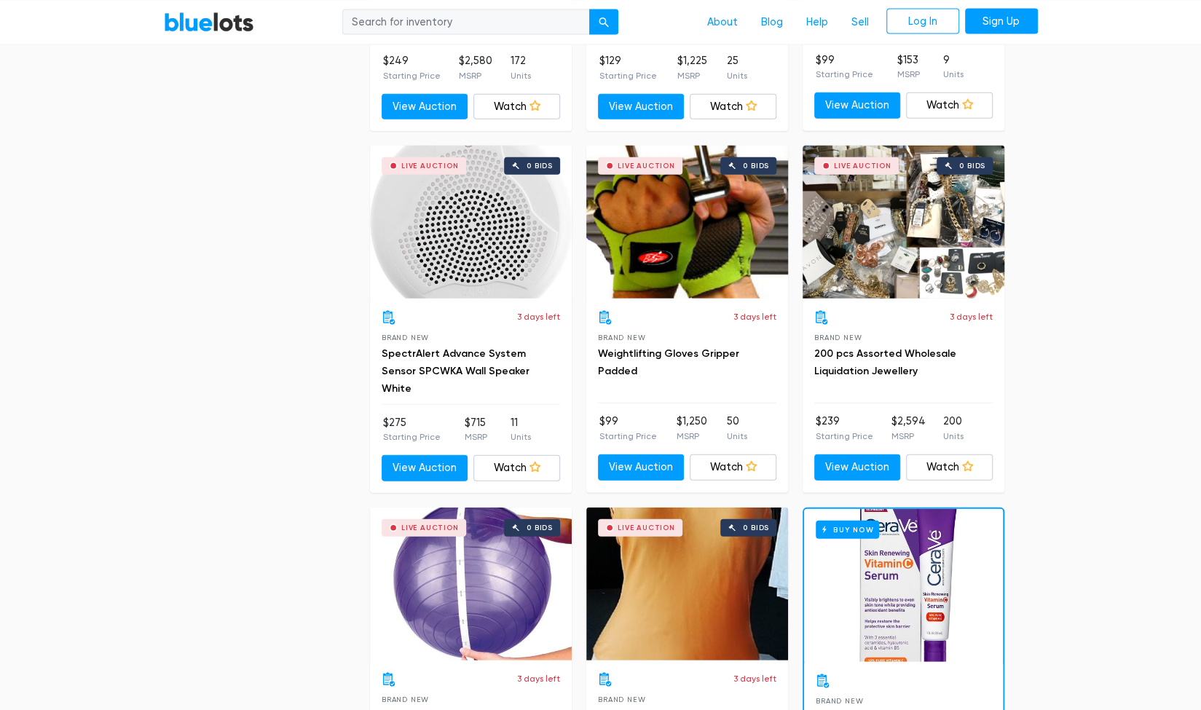
scroll to position [5770, 0]
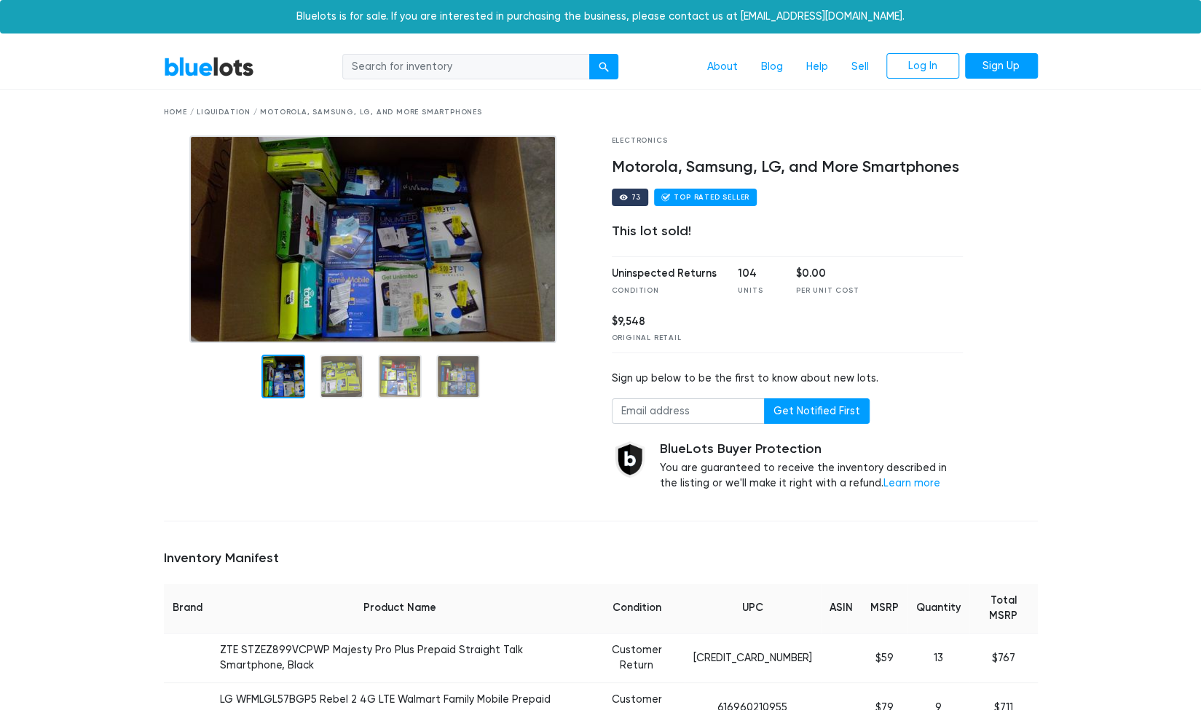
click at [236, 112] on div "Home / Liquidation / Motorola, Samsung, LG, and More Smartphones" at bounding box center [601, 112] width 874 height 11
click at [436, 60] on input "search" at bounding box center [466, 67] width 248 height 26
type input "samsung"
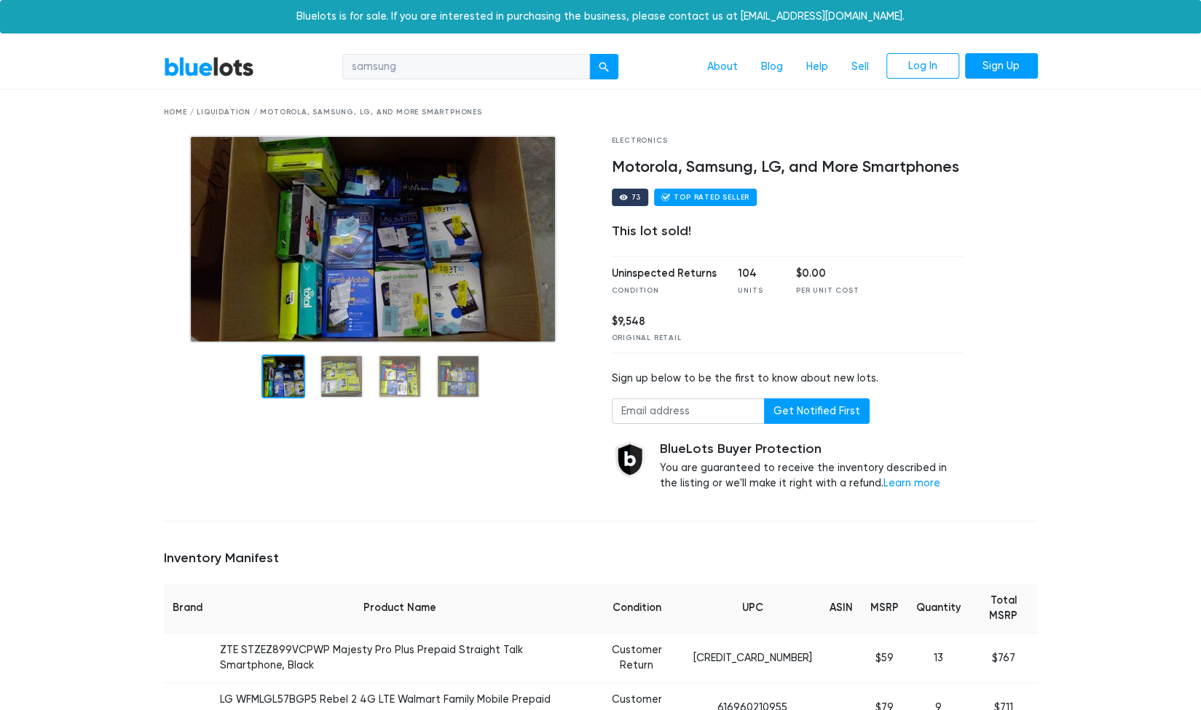
click at [589, 54] on button "submit" at bounding box center [603, 67] width 29 height 26
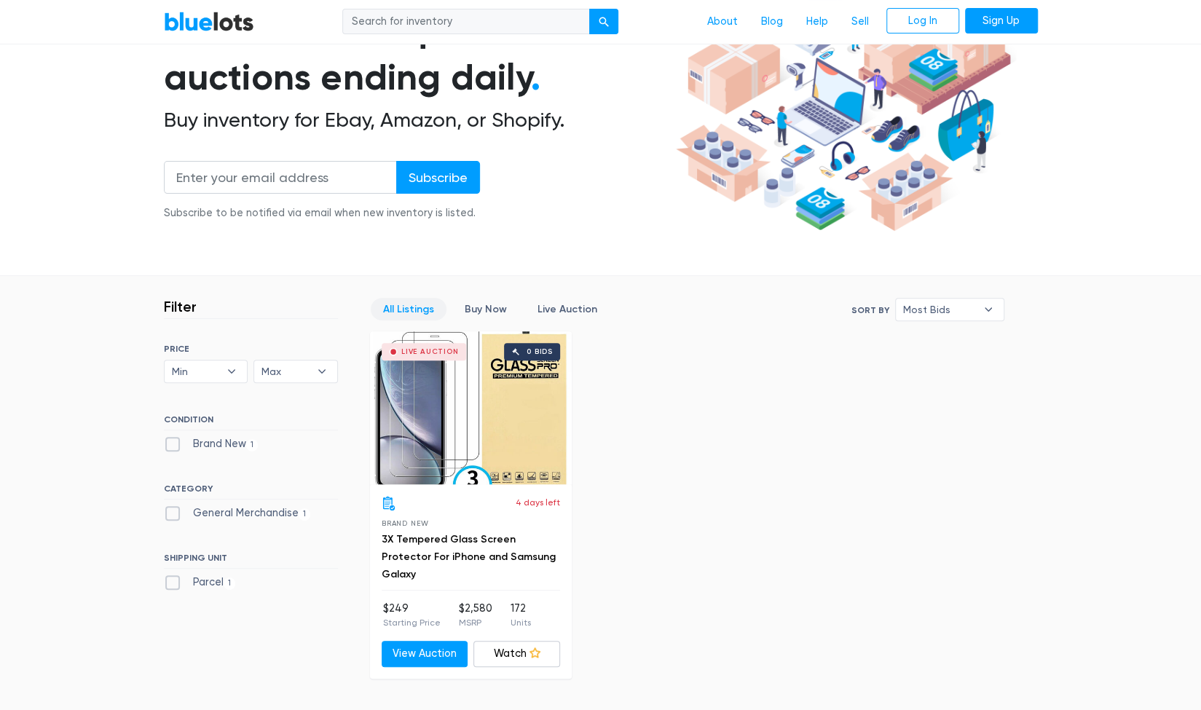
scroll to position [123, 0]
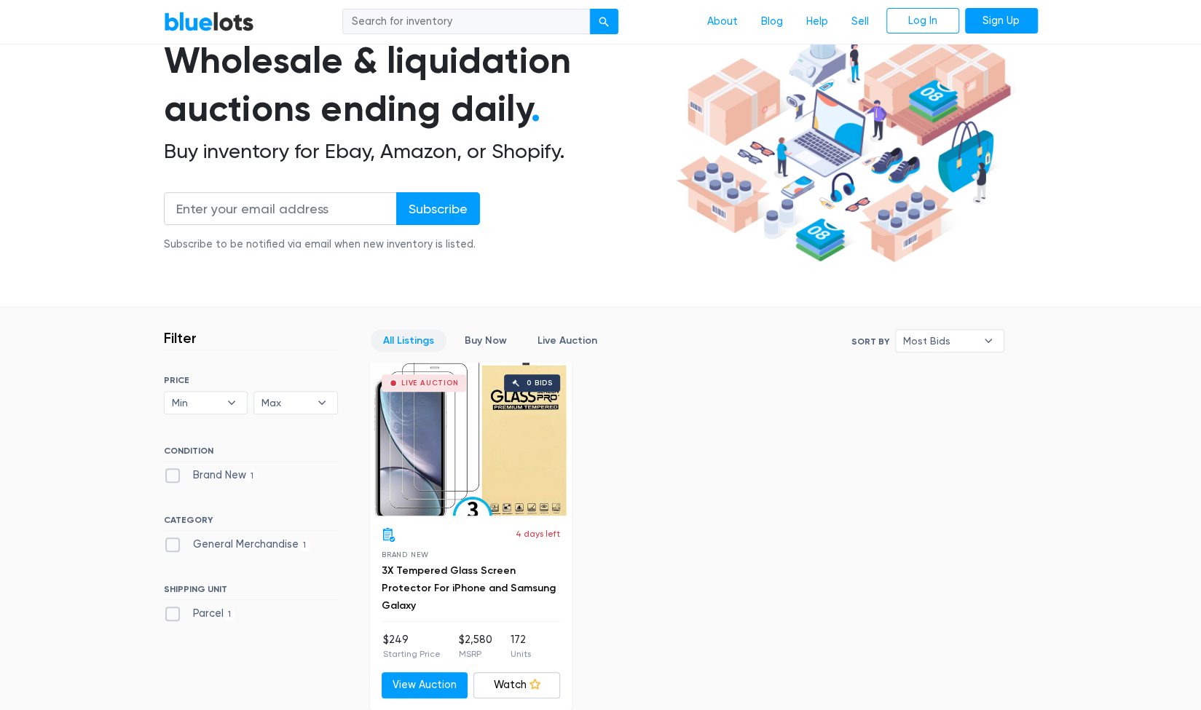
click at [425, 25] on input "search" at bounding box center [466, 22] width 248 height 26
type input "phones"
click at [589, 9] on button "submit" at bounding box center [603, 22] width 29 height 26
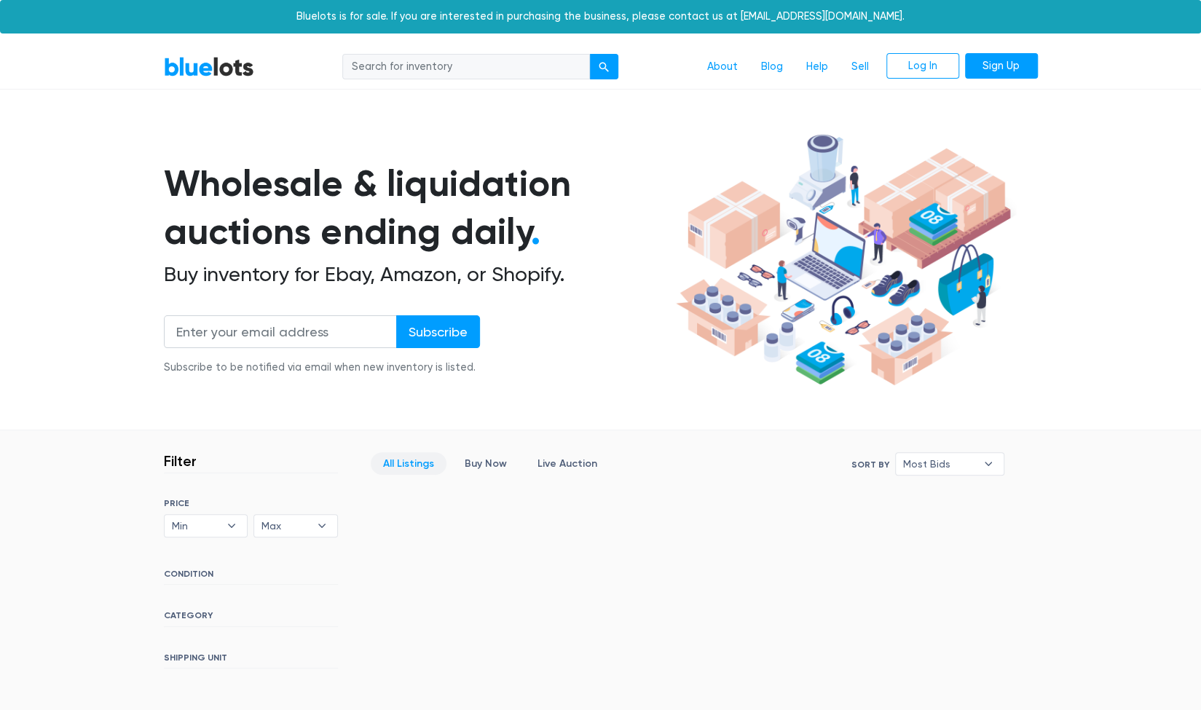
click at [415, 73] on input "search" at bounding box center [466, 67] width 248 height 26
type input "smartphone"
click at [589, 54] on button "submit" at bounding box center [603, 67] width 29 height 26
click at [605, 63] on div "submit" at bounding box center [604, 67] width 10 height 10
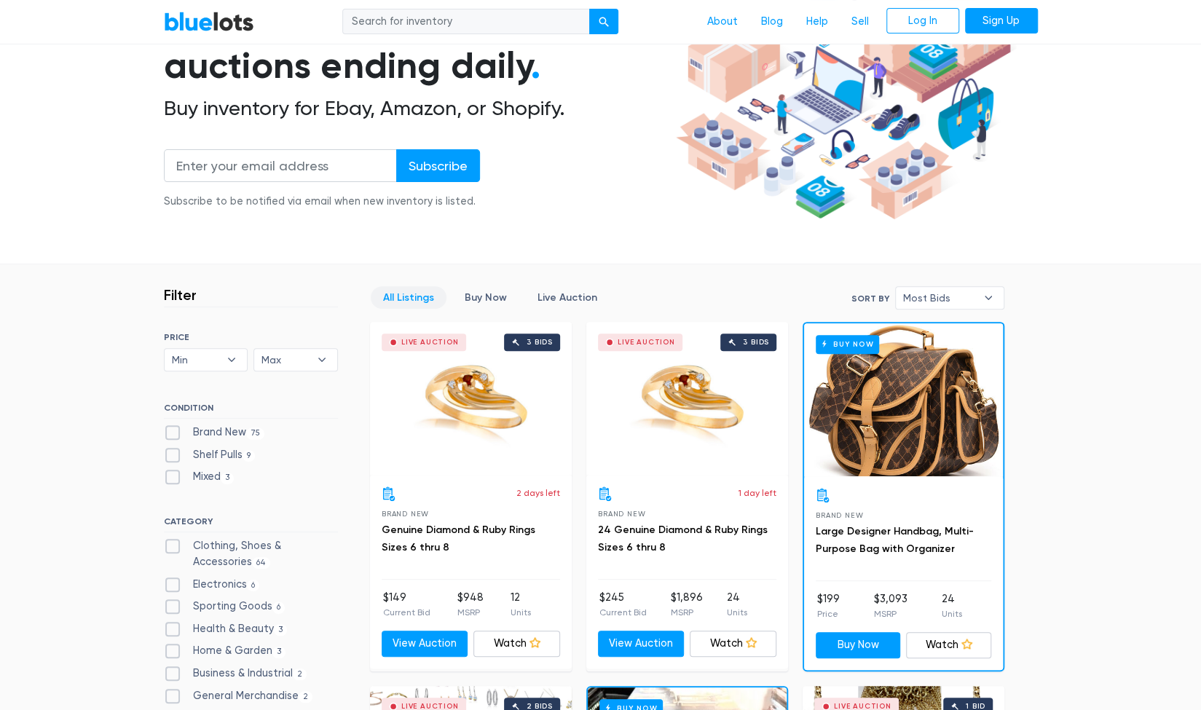
scroll to position [96, 0]
